Goal: Check status

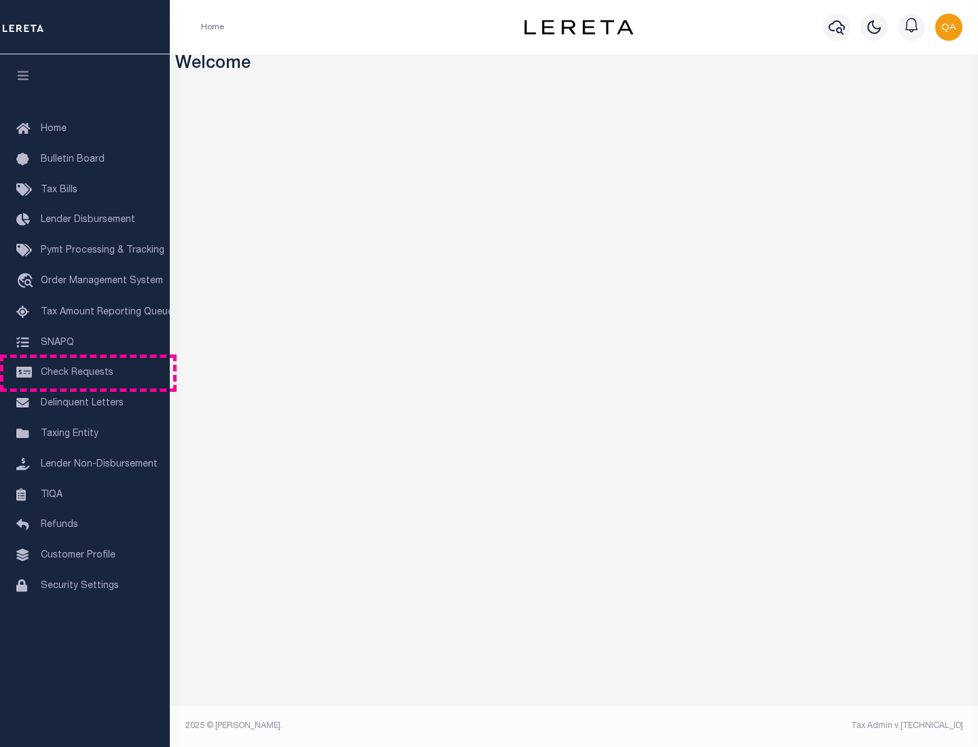
click at [85, 373] on span "Check Requests" at bounding box center [77, 373] width 73 height 10
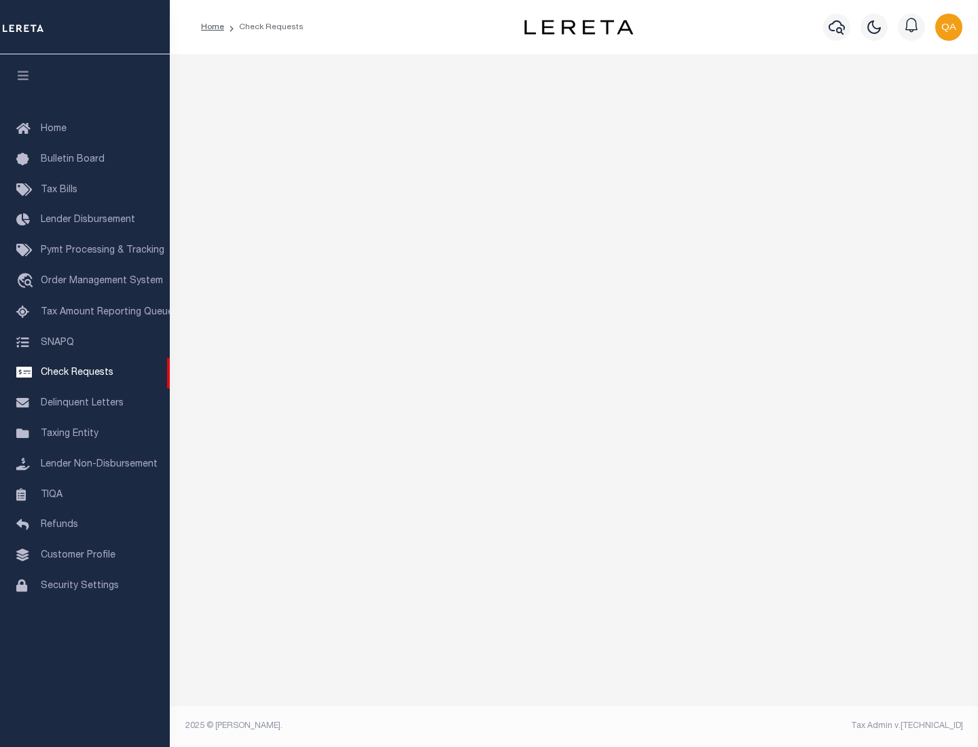
select select "50"
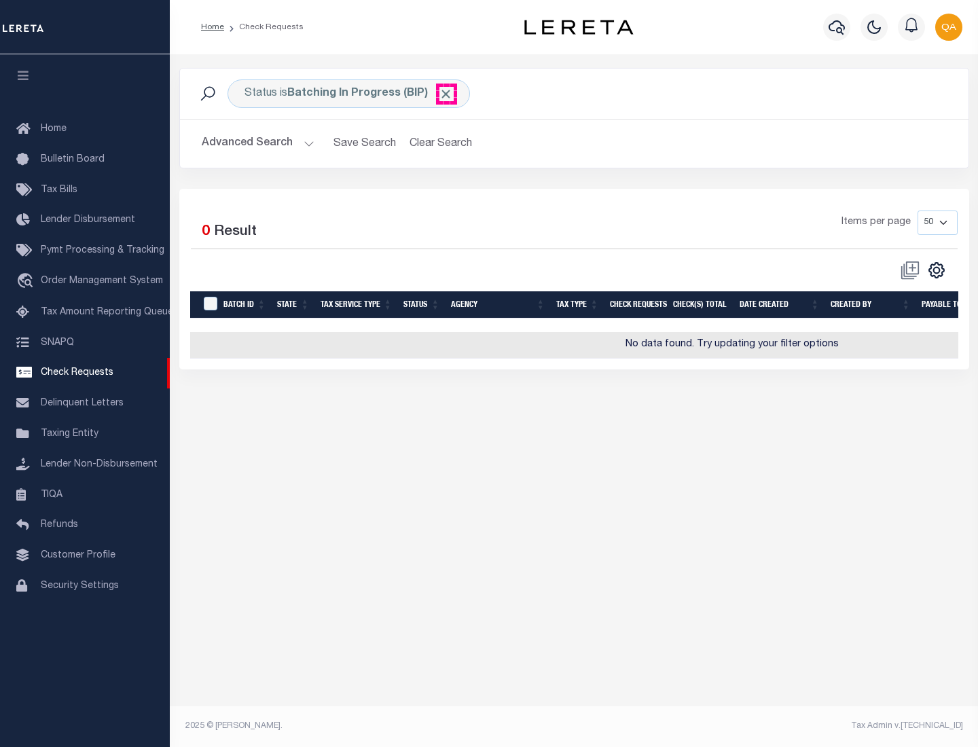
click at [446, 94] on span "Click to Remove" at bounding box center [446, 94] width 14 height 14
